Goal: Information Seeking & Learning: Learn about a topic

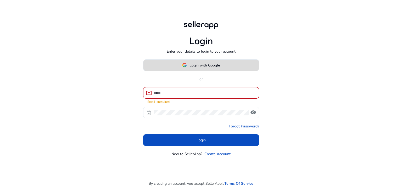
click at [205, 65] on span "Login with Google" at bounding box center [204, 65] width 30 height 5
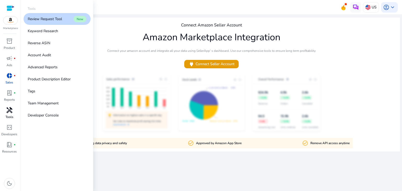
click at [3, 113] on link "handyman Tools" at bounding box center [9, 114] width 19 height 17
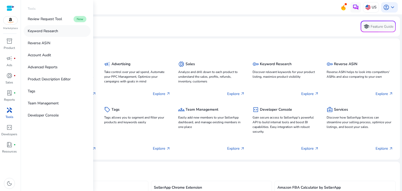
click at [50, 29] on p "Keyword Research" at bounding box center [43, 30] width 30 height 5
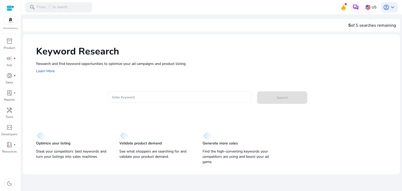
click at [129, 97] on input "Enter Keyword" at bounding box center [180, 97] width 136 height 6
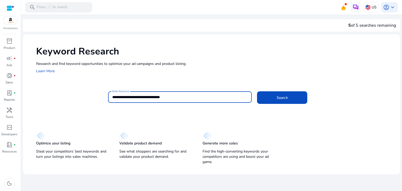
type input "**********"
click at [257, 91] on button "Search" at bounding box center [282, 97] width 50 height 13
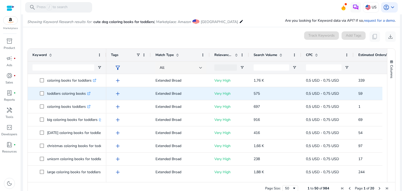
scroll to position [62, 0]
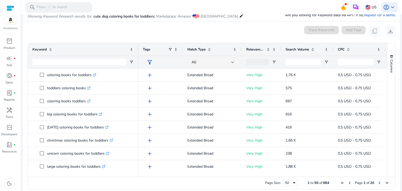
drag, startPoint x: 105, startPoint y: 48, endPoint x: 137, endPoint y: 37, distance: 34.0
click at [137, 37] on mat-card "0 keyword(s) selected Track Keywords Add Tags content_copy download Press ENTER…" at bounding box center [211, 109] width 377 height 175
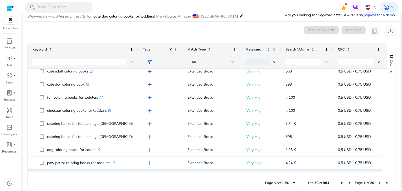
scroll to position [0, 0]
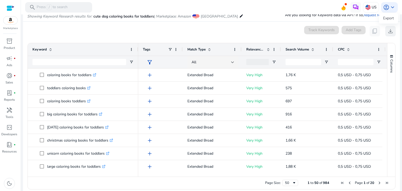
click at [392, 29] on button "download" at bounding box center [390, 31] width 10 height 10
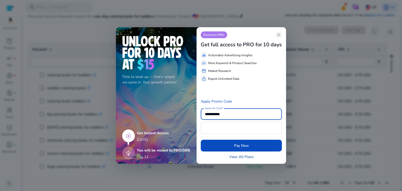
click at [243, 155] on link "View All Plans" at bounding box center [241, 156] width 24 height 5
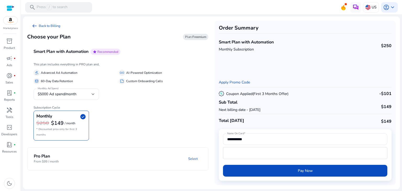
click at [177, 157] on mat-panel-description "Select" at bounding box center [150, 159] width 115 height 10
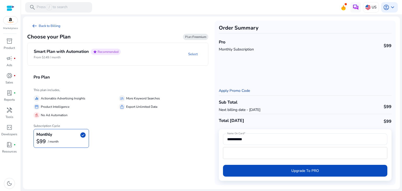
click at [242, 91] on link "Apply Promo Code" at bounding box center [234, 90] width 31 height 5
click at [54, 51] on h4 "Smart Plan with Automation" at bounding box center [61, 51] width 55 height 5
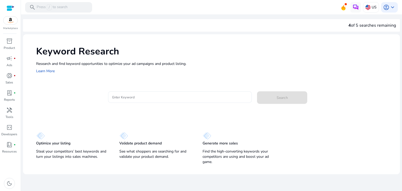
click at [133, 93] on div at bounding box center [180, 97] width 136 height 12
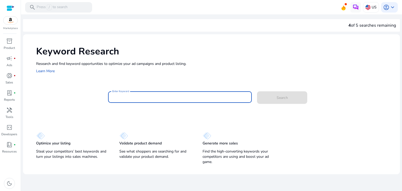
paste input "**********"
type input "**********"
click at [154, 98] on input "Enter Keyword" at bounding box center [180, 97] width 136 height 6
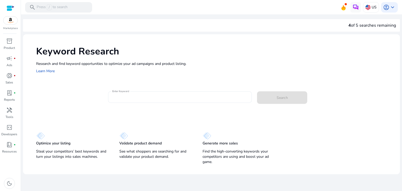
click at [153, 93] on div at bounding box center [180, 97] width 136 height 12
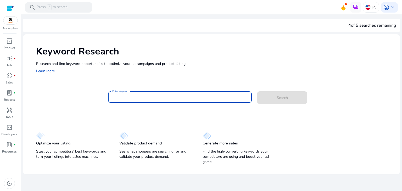
click at [152, 95] on input "Enter Keyword" at bounding box center [180, 97] width 136 height 6
paste input "**********"
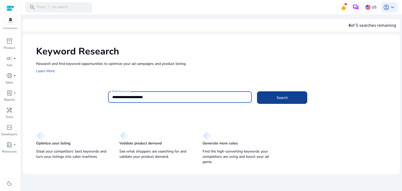
type input "**********"
click at [281, 98] on span "Search" at bounding box center [282, 97] width 11 height 5
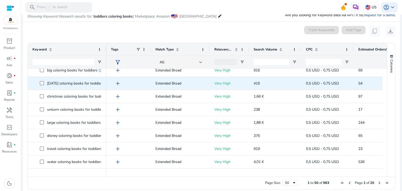
scroll to position [52, 0]
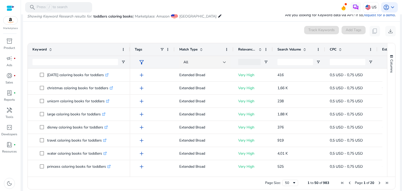
drag, startPoint x: 105, startPoint y: 49, endPoint x: 129, endPoint y: 44, distance: 24.3
click at [129, 44] on div at bounding box center [130, 49] width 2 height 13
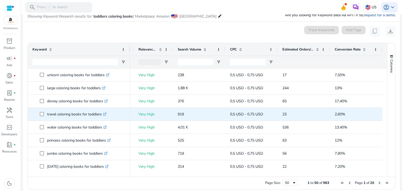
scroll to position [91, 0]
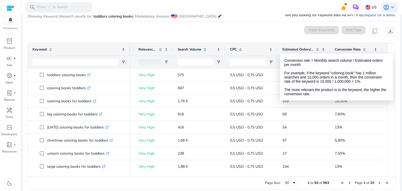
click at [347, 49] on span "Conversion Rate" at bounding box center [348, 49] width 26 height 5
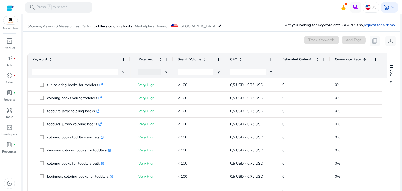
click at [342, 59] on span "Conversion Rate" at bounding box center [348, 59] width 26 height 5
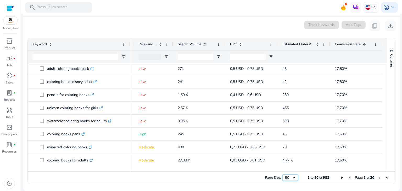
click at [293, 179] on span "Page Size" at bounding box center [294, 178] width 4 height 4
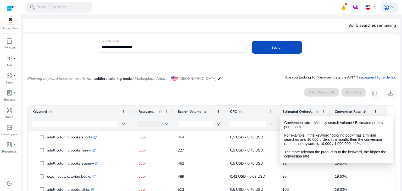
click at [343, 111] on span "Conversion Rate" at bounding box center [348, 111] width 26 height 5
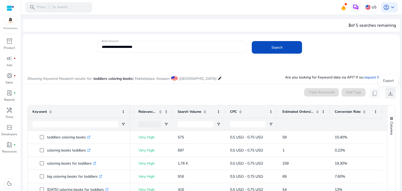
click at [387, 91] on span "download" at bounding box center [390, 93] width 6 height 6
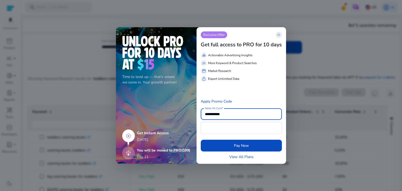
click at [281, 36] on span "close" at bounding box center [279, 35] width 4 height 4
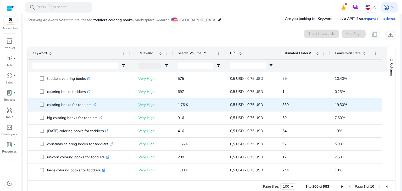
scroll to position [68, 0]
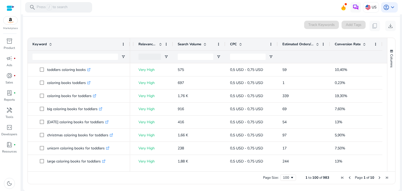
click at [135, 30] on div "0 keyword(s) selected Track Keywords Add Tags content_copy download" at bounding box center [211, 26] width 368 height 10
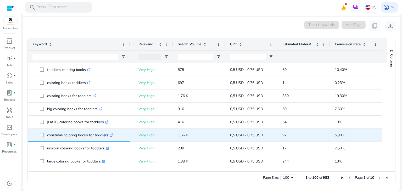
drag, startPoint x: 47, startPoint y: 134, endPoint x: 108, endPoint y: 136, distance: 60.5
click at [108, 136] on p "christmas coloring books for toddlers .st0{fill:#2c8af8}" at bounding box center [80, 135] width 66 height 11
copy p "christmas coloring books for toddlers"
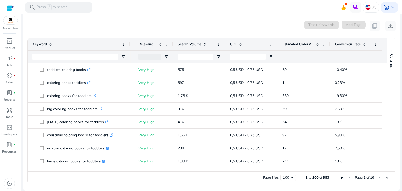
click at [280, 18] on mat-card "0 keyword(s) selected Track Keywords Add Tags content_copy download Press SPACE…" at bounding box center [211, 103] width 377 height 175
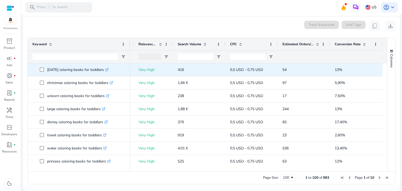
scroll to position [52, 0]
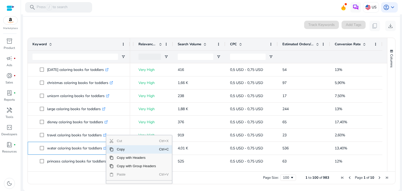
click at [119, 147] on span "Copy" at bounding box center [137, 149] width 46 height 8
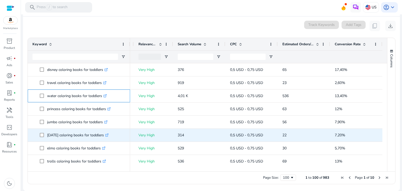
scroll to position [131, 0]
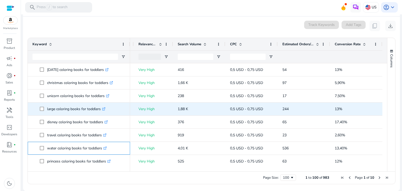
scroll to position [52, 0]
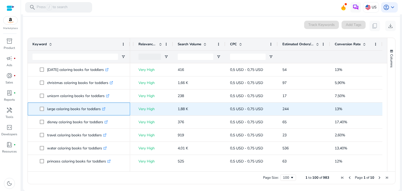
drag, startPoint x: 48, startPoint y: 109, endPoint x: 99, endPoint y: 109, distance: 51.8
click at [100, 109] on span "large coloring books for toddlers .st0{fill:#2c8af8}" at bounding box center [83, 109] width 86 height 11
copy span "large coloring books for toddlers"
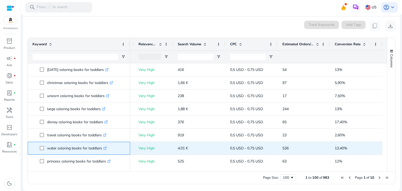
drag, startPoint x: 47, startPoint y: 147, endPoint x: 102, endPoint y: 150, distance: 54.5
click at [102, 151] on p "water coloring books for toddlers .st0{fill:#2c8af8}" at bounding box center [77, 148] width 60 height 11
copy p "water coloring books for toddlers"
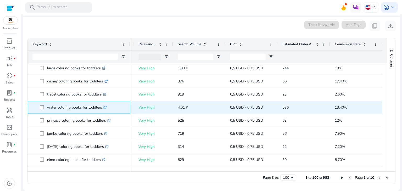
scroll to position [105, 0]
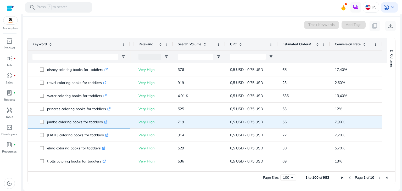
drag, startPoint x: 53, startPoint y: 121, endPoint x: 102, endPoint y: 121, distance: 48.9
click at [102, 121] on p "jumbo coloring books for toddlers .st0{fill:#2c8af8}" at bounding box center [77, 122] width 60 height 11
copy p "jumbo coloring books for toddlers"
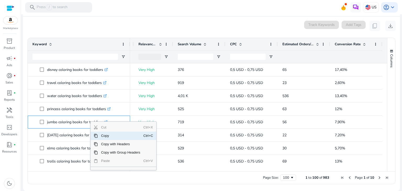
click at [105, 135] on span "Copy" at bounding box center [121, 136] width 46 height 8
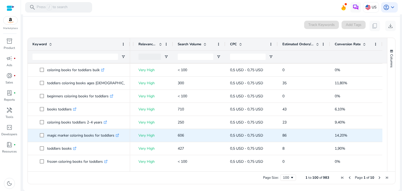
scroll to position [0, 0]
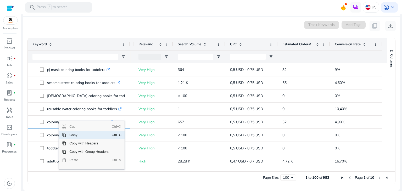
click at [77, 134] on span "Copy" at bounding box center [89, 135] width 46 height 8
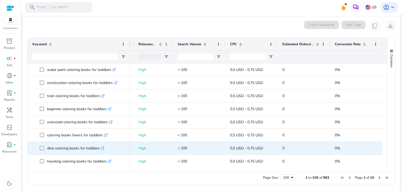
scroll to position [785, 0]
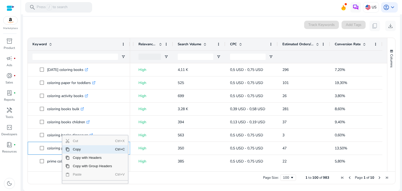
click at [77, 149] on span "Copy" at bounding box center [93, 149] width 46 height 8
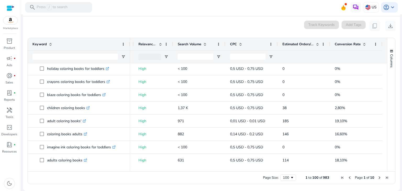
scroll to position [1205, 0]
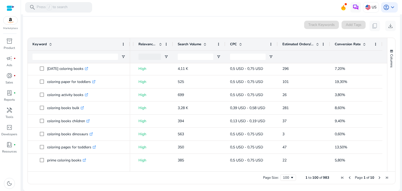
click at [377, 178] on span "Next Page" at bounding box center [379, 178] width 4 height 4
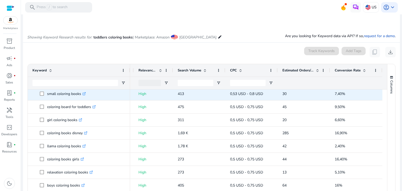
scroll to position [26, 0]
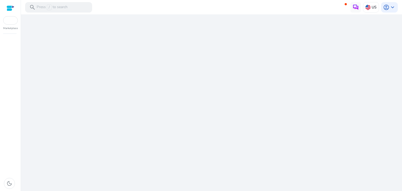
click at [208, 65] on div "We are getting things ready for you..." at bounding box center [211, 102] width 377 height 177
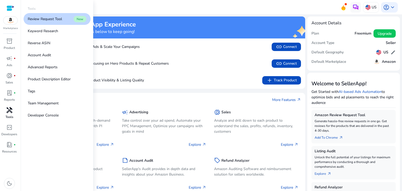
click at [7, 110] on span "handyman" at bounding box center [9, 110] width 6 height 6
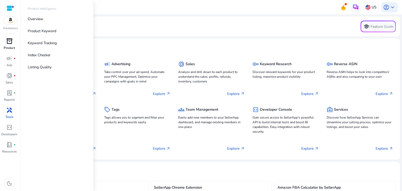
click at [11, 44] on span "inventory_2" at bounding box center [9, 41] width 6 height 6
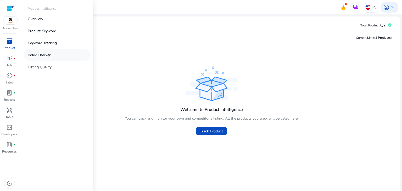
click at [32, 54] on p "Index Checker" at bounding box center [39, 54] width 23 height 5
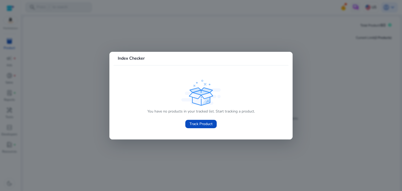
click at [370, 118] on div at bounding box center [201, 95] width 402 height 191
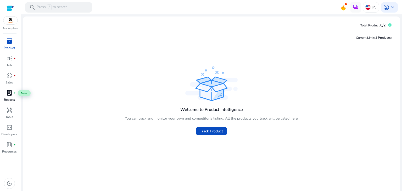
click at [5, 92] on div "lab_profile fiber_manual_record" at bounding box center [9, 93] width 15 height 8
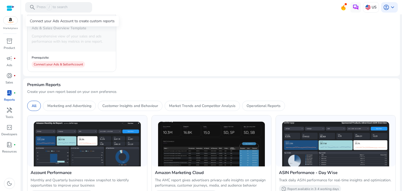
scroll to position [183, 0]
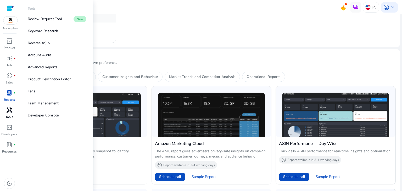
click at [12, 117] on p "Tools" at bounding box center [9, 117] width 8 height 5
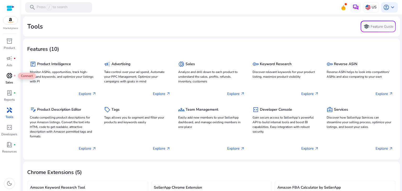
click at [9, 75] on span "donut_small" at bounding box center [9, 75] width 6 height 6
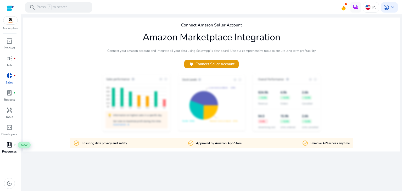
click at [9, 142] on span "book_4" at bounding box center [9, 145] width 6 height 6
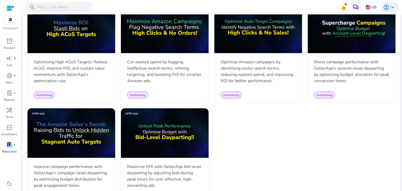
scroll to position [477, 0]
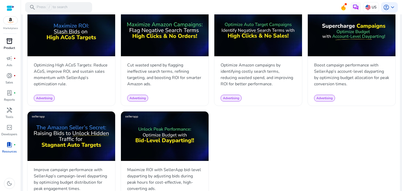
click at [9, 42] on span "inventory_2" at bounding box center [9, 41] width 6 height 6
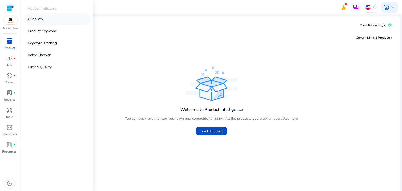
click at [37, 20] on p "Overview" at bounding box center [35, 18] width 15 height 5
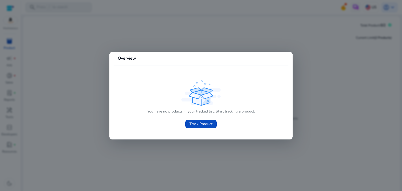
click at [332, 113] on div at bounding box center [201, 95] width 402 height 191
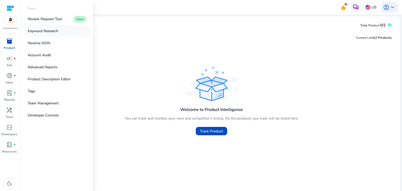
click at [43, 31] on p "Keyword Research" at bounding box center [43, 30] width 30 height 5
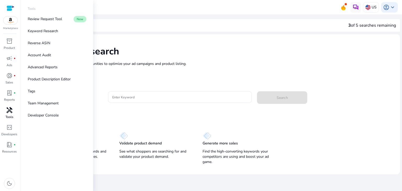
click at [7, 112] on span "handyman" at bounding box center [9, 110] width 6 height 6
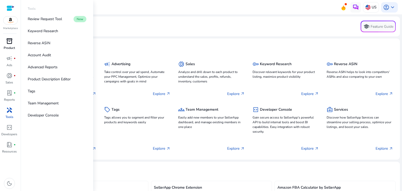
click at [9, 42] on span "inventory_2" at bounding box center [9, 41] width 6 height 6
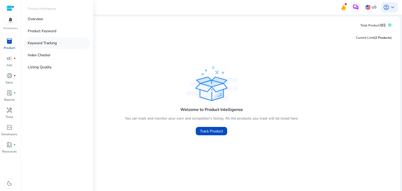
click at [43, 41] on p "Keyword Tracking" at bounding box center [42, 42] width 29 height 5
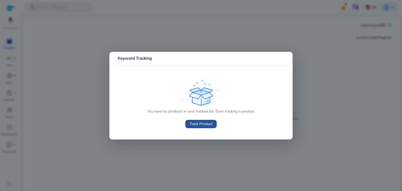
click at [197, 123] on span "Track Product" at bounding box center [200, 123] width 23 height 5
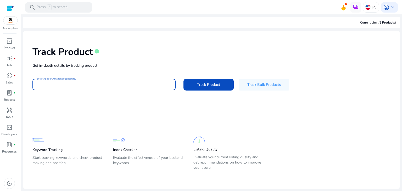
click at [91, 82] on input "Enter ASIN or Amazon product URL" at bounding box center [104, 85] width 135 height 6
paste input "**********"
type input "**********"
click at [197, 86] on button "Track Product" at bounding box center [208, 85] width 50 height 12
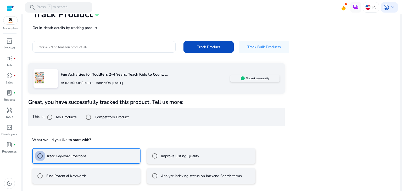
scroll to position [61, 0]
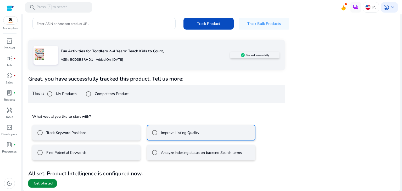
click at [52, 181] on span "Get Started" at bounding box center [43, 183] width 19 height 5
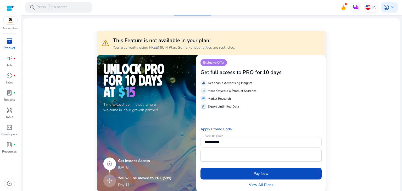
scroll to position [79, 0]
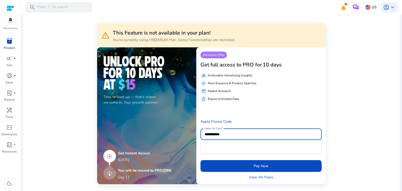
click at [221, 136] on input "**********" at bounding box center [261, 134] width 113 height 6
drag, startPoint x: 229, startPoint y: 135, endPoint x: 194, endPoint y: 135, distance: 35.6
click at [194, 135] on div "**********" at bounding box center [211, 115] width 228 height 137
type input "*"
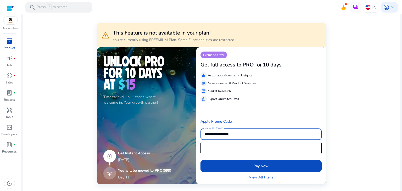
type input "**********"
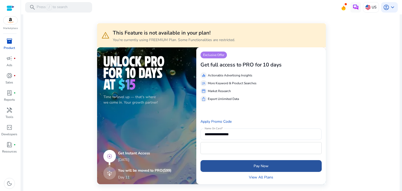
click at [234, 163] on span "submit" at bounding box center [260, 166] width 121 height 13
click at [279, 161] on span "submit" at bounding box center [260, 166] width 121 height 13
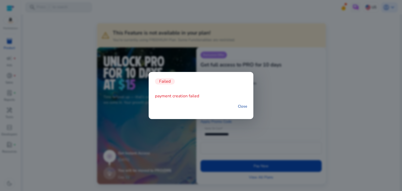
click at [244, 106] on link "Close" at bounding box center [242, 106] width 9 height 5
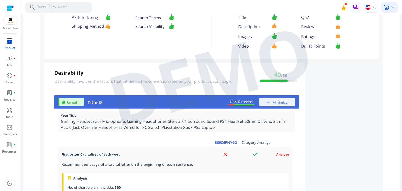
scroll to position [403, 0]
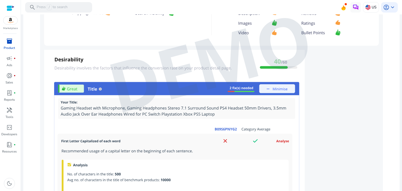
click at [237, 88] on img at bounding box center [211, 62] width 343 height 357
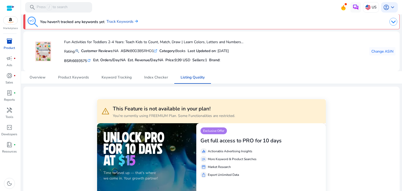
scroll to position [0, 0]
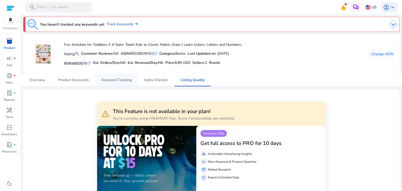
click at [127, 80] on span "Keyword Tracking" at bounding box center [117, 80] width 30 height 4
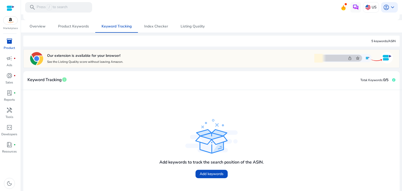
scroll to position [73, 0]
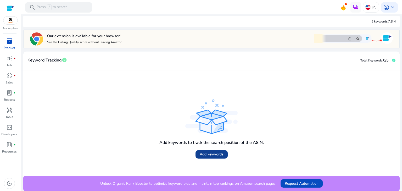
click at [209, 154] on span "Add keywords" at bounding box center [212, 154] width 24 height 5
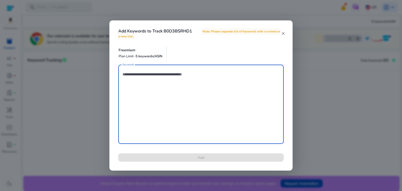
click at [155, 73] on textarea "Keywords" at bounding box center [200, 104] width 157 height 74
click at [149, 71] on textarea "Keywords" at bounding box center [200, 104] width 157 height 74
paste textarea "**********"
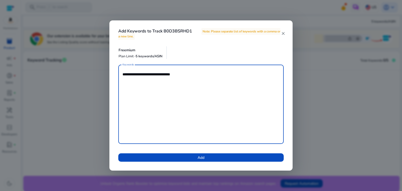
click at [165, 89] on textarea "**********" at bounding box center [200, 104] width 157 height 74
click at [189, 73] on textarea "**********" at bounding box center [200, 104] width 157 height 74
paste textarea "**********"
drag, startPoint x: 186, startPoint y: 75, endPoint x: 188, endPoint y: 77, distance: 3.0
click at [186, 76] on textarea "**********" at bounding box center [200, 104] width 157 height 74
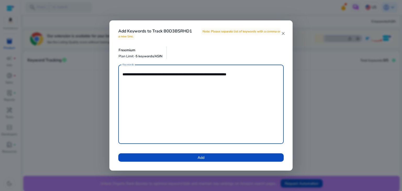
click at [257, 77] on textarea "**********" at bounding box center [200, 104] width 157 height 74
paste textarea "**********"
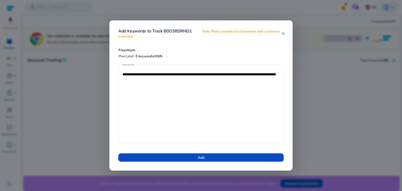
click at [198, 83] on textarea "**********" at bounding box center [200, 104] width 157 height 74
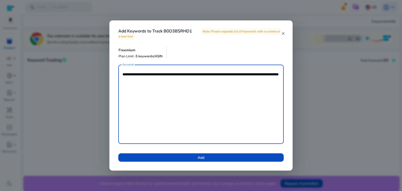
paste textarea "**********"
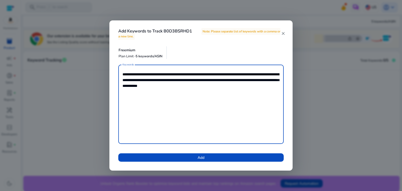
paste textarea "**********"
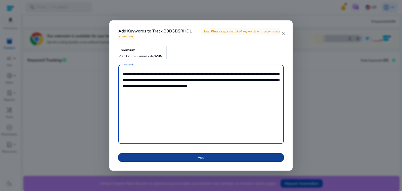
type textarea "**********"
click at [210, 159] on span at bounding box center [200, 157] width 165 height 13
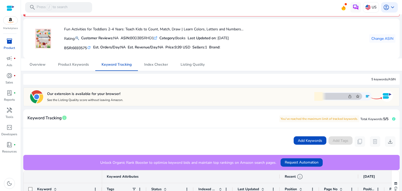
scroll to position [0, 0]
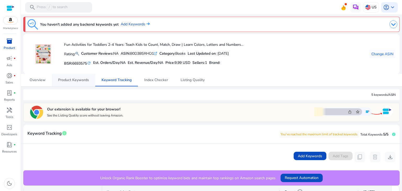
click at [76, 80] on span "Product Keywords" at bounding box center [73, 80] width 31 height 4
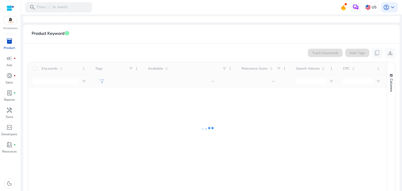
scroll to position [79, 0]
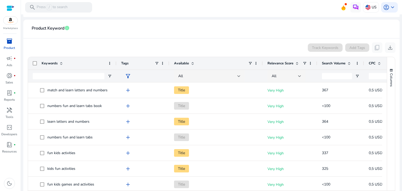
drag, startPoint x: 89, startPoint y: 64, endPoint x: 115, endPoint y: 68, distance: 26.3
click at [115, 68] on div at bounding box center [116, 63] width 2 height 13
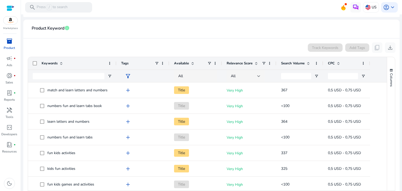
drag, startPoint x: 262, startPoint y: 63, endPoint x: 221, endPoint y: 63, distance: 40.8
click at [221, 63] on div at bounding box center [222, 63] width 2 height 13
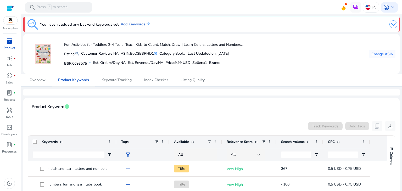
scroll to position [79, 0]
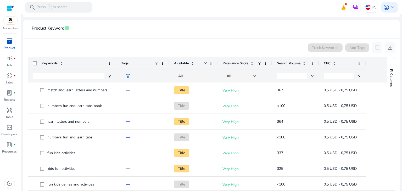
drag, startPoint x: 221, startPoint y: 63, endPoint x: 217, endPoint y: 67, distance: 5.9
click at [217, 67] on div at bounding box center [217, 63] width 2 height 13
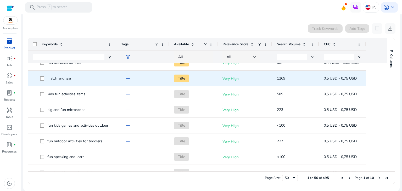
scroll to position [228, 0]
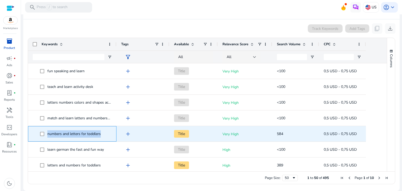
drag, startPoint x: 109, startPoint y: 135, endPoint x: 45, endPoint y: 135, distance: 64.1
click at [45, 135] on span "numbers and letters for toddlers" at bounding box center [76, 133] width 72 height 11
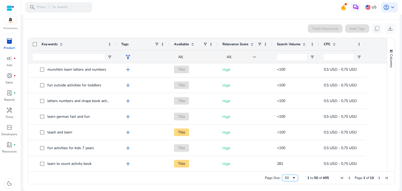
click at [292, 176] on span "Page Size" at bounding box center [294, 178] width 4 height 4
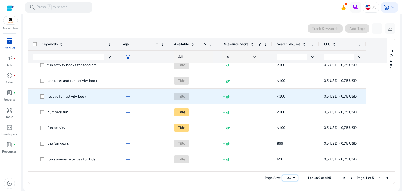
scroll to position [938, 0]
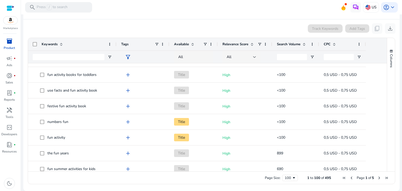
click at [181, 44] on span "Available" at bounding box center [181, 44] width 15 height 5
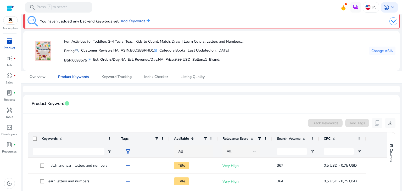
scroll to position [0, 0]
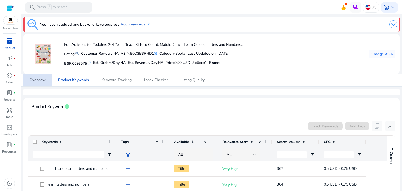
click at [28, 77] on link "Overview" at bounding box center [37, 80] width 29 height 13
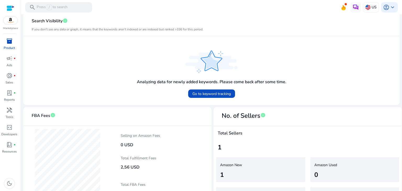
scroll to position [141, 0]
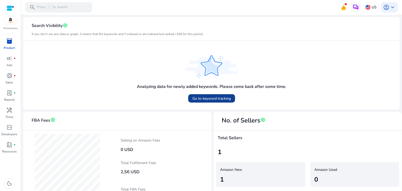
click at [202, 100] on span "Go to keyword tracking" at bounding box center [211, 98] width 38 height 5
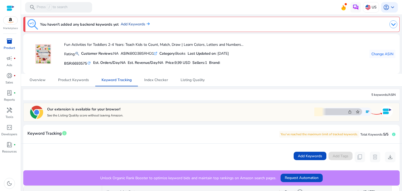
click at [135, 24] on link "Add Keywords" at bounding box center [135, 24] width 29 height 6
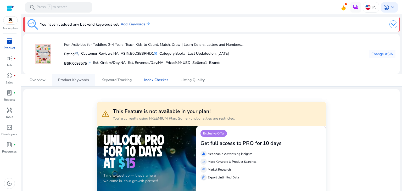
click at [64, 78] on span "Product Keywords" at bounding box center [73, 80] width 31 height 4
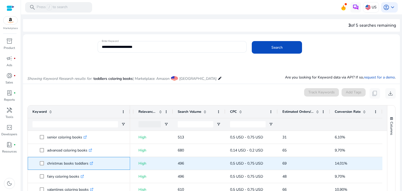
drag, startPoint x: 46, startPoint y: 163, endPoint x: 89, endPoint y: 157, distance: 43.0
click at [89, 157] on div "christmas books toddlers .st0{fill:#2c8af8}" at bounding box center [78, 163] width 93 height 12
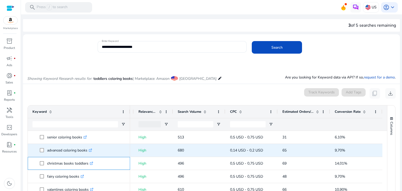
copy span "christmas books toddlers"
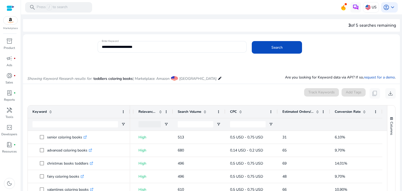
click at [183, 55] on div at bounding box center [172, 55] width 149 height 5
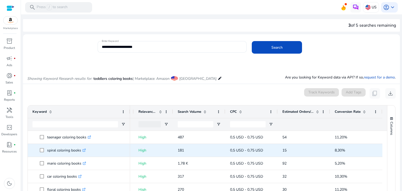
scroll to position [1203, 0]
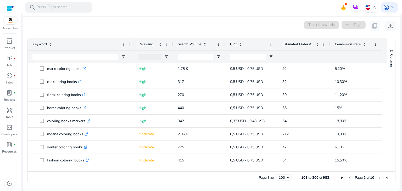
click at [378, 178] on span "Next Page" at bounding box center [379, 178] width 4 height 4
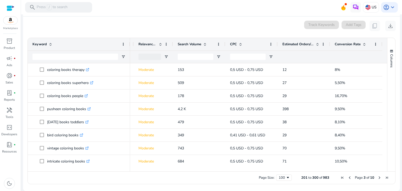
click at [348, 179] on span "Previous Page" at bounding box center [350, 178] width 4 height 4
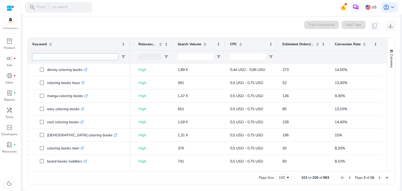
click at [58, 58] on input "Keyword Filter Input" at bounding box center [75, 57] width 86 height 6
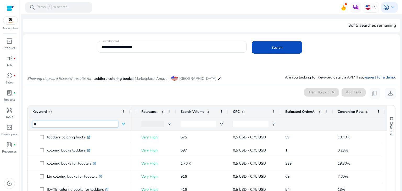
click at [44, 122] on input "*" at bounding box center [75, 124] width 86 height 6
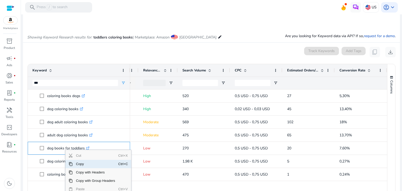
click at [82, 163] on span "Copy" at bounding box center [96, 164] width 46 height 8
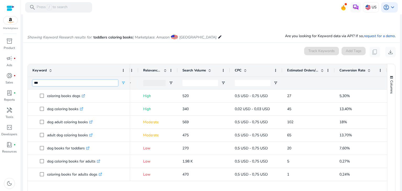
drag, startPoint x: 64, startPoint y: 82, endPoint x: 21, endPoint y: 72, distance: 44.6
click at [21, 71] on mat-sidenav-content "**********" at bounding box center [211, 95] width 381 height 191
paste input "**********"
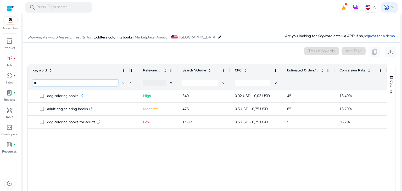
type input "*"
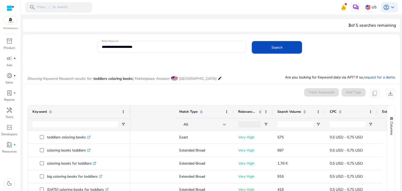
scroll to position [0, 97]
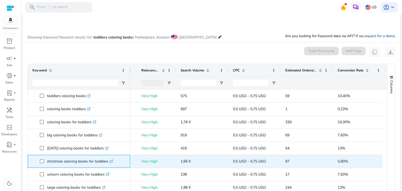
drag, startPoint x: 45, startPoint y: 160, endPoint x: 107, endPoint y: 160, distance: 61.5
click at [107, 160] on span "christmas coloring books for toddlers .st0{fill:#2c8af8}" at bounding box center [83, 161] width 86 height 11
copy span "christmas coloring books for toddlers"
